Goal: Information Seeking & Learning: Learn about a topic

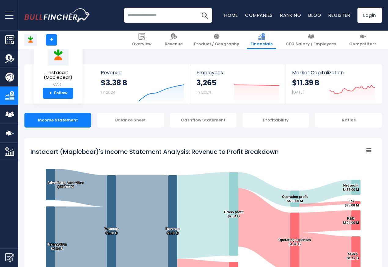
scroll to position [330, 0]
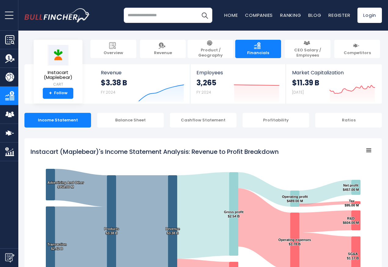
scroll to position [330, 0]
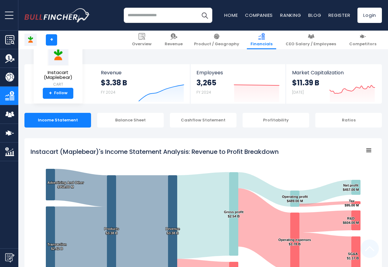
scroll to position [330, 0]
